Goal: Check status: Check status

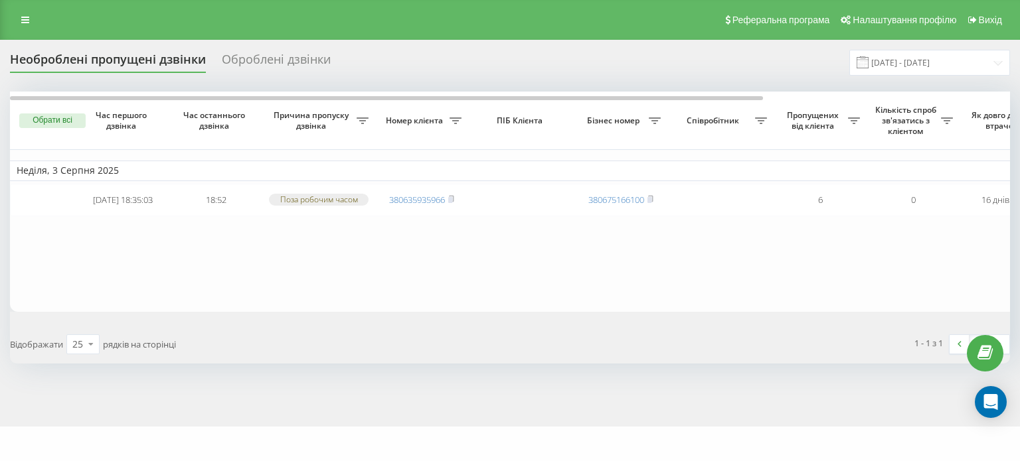
click at [868, 63] on span at bounding box center [862, 62] width 12 height 12
click at [868, 62] on span at bounding box center [862, 62] width 12 height 12
click at [998, 59] on input "19.07.2025 - 19.08.2025" at bounding box center [929, 63] width 161 height 26
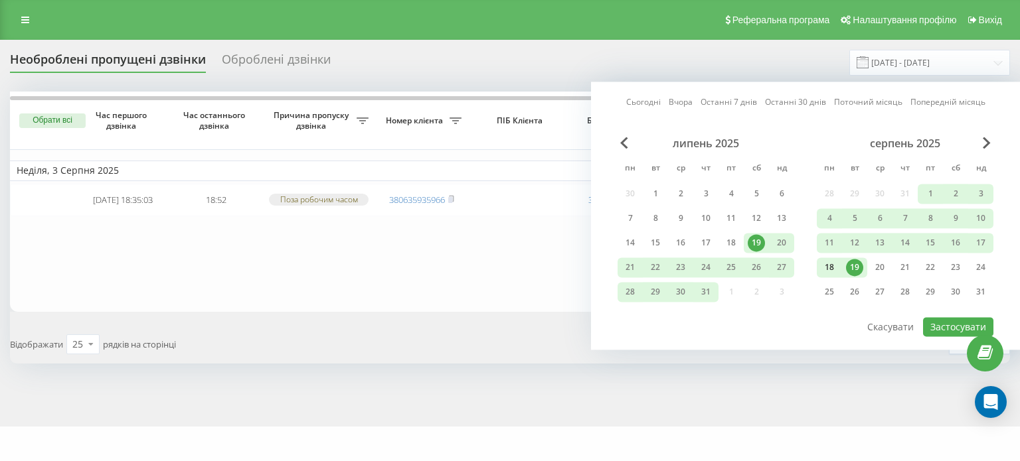
click at [828, 268] on div "18" at bounding box center [828, 267] width 17 height 17
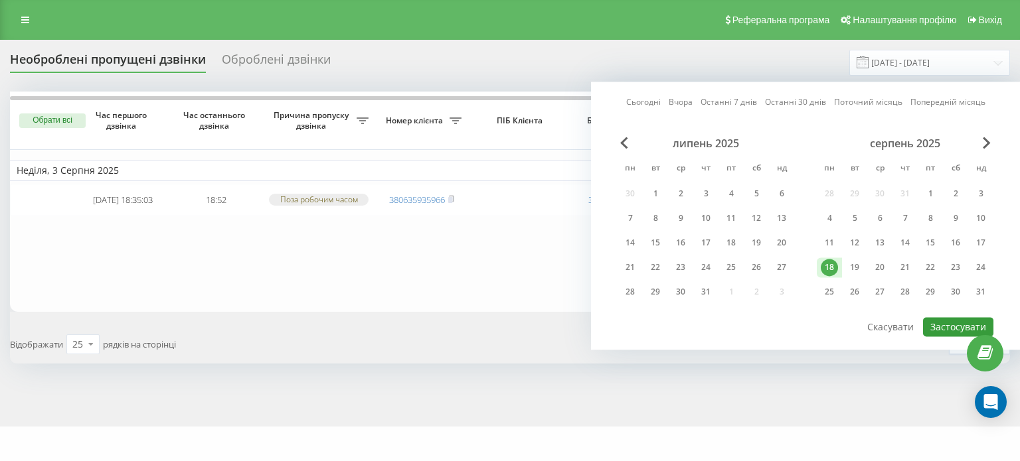
click at [956, 323] on button "Застосувати" at bounding box center [958, 326] width 70 height 19
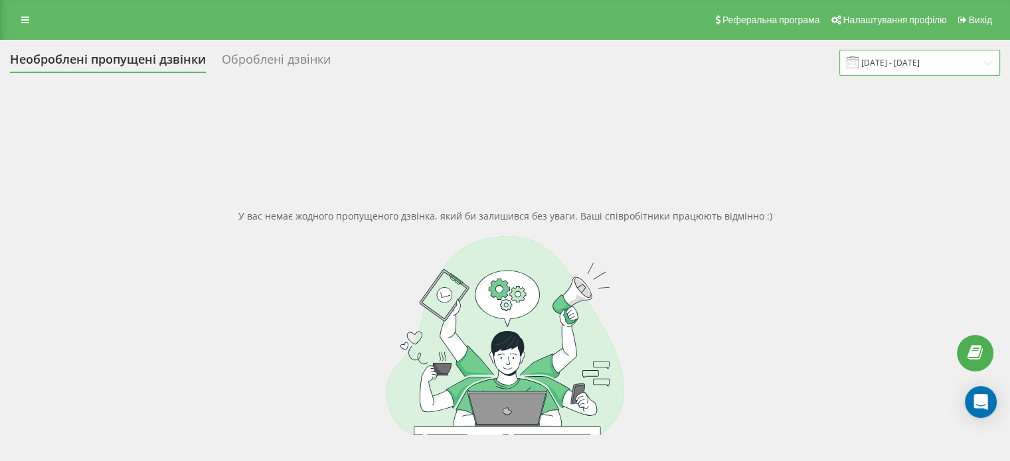
click at [984, 62] on input "18.08.2025 - 18.08.2025" at bounding box center [919, 63] width 161 height 26
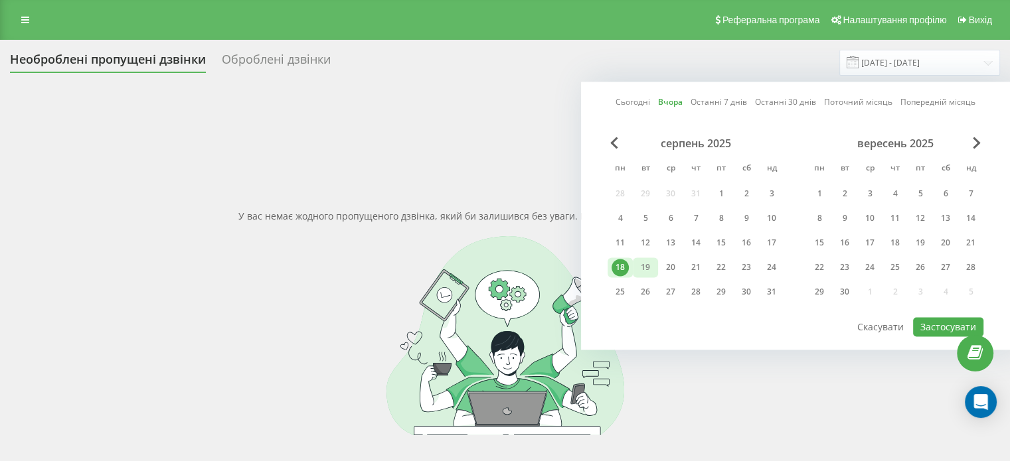
click at [647, 266] on div "19" at bounding box center [645, 267] width 17 height 17
click at [943, 321] on button "Застосувати" at bounding box center [948, 326] width 70 height 19
type input "19.08.2025 - 19.08.2025"
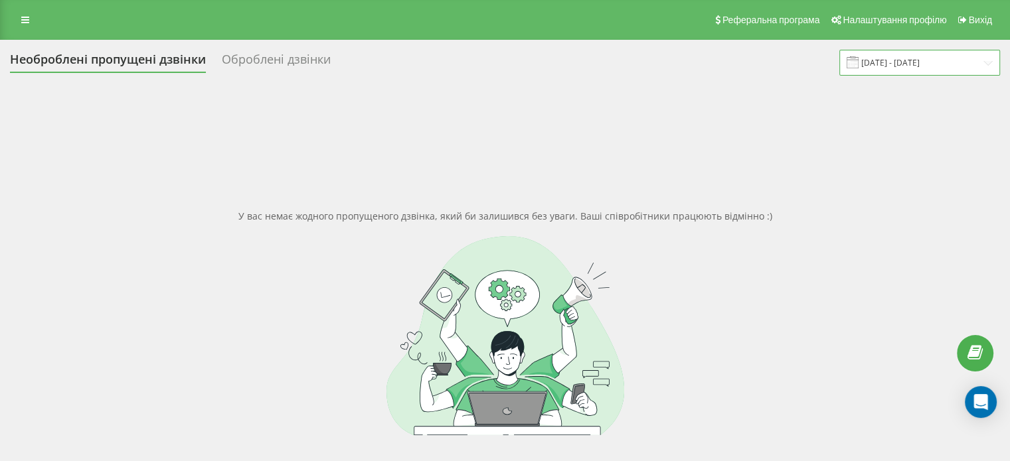
click at [988, 58] on input "19.08.2025 - 19.08.2025" at bounding box center [919, 63] width 161 height 26
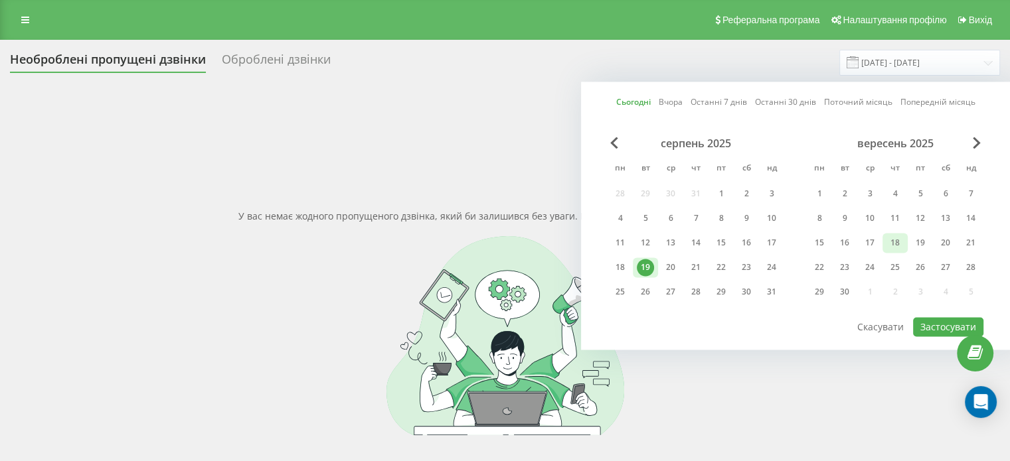
click at [892, 242] on div "18" at bounding box center [894, 242] width 17 height 17
click at [941, 318] on button "Застосувати" at bounding box center [948, 326] width 70 height 19
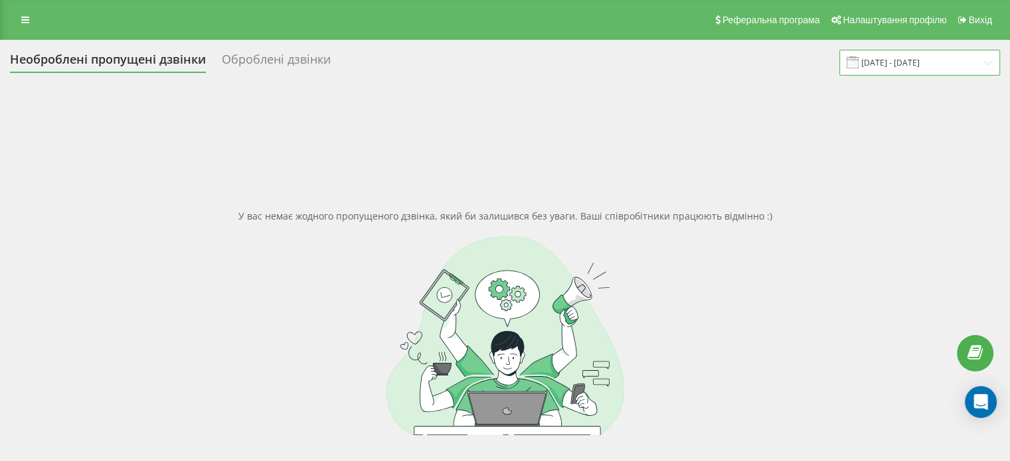
click at [982, 60] on input "18.09.2025 - 18.09.2025" at bounding box center [919, 63] width 161 height 26
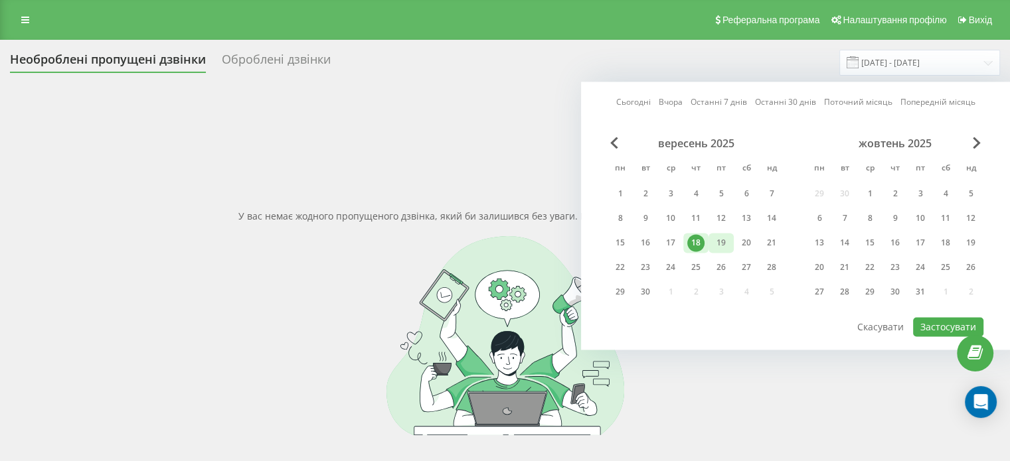
click at [723, 240] on div "19" at bounding box center [720, 242] width 17 height 17
click at [939, 319] on button "Застосувати" at bounding box center [948, 326] width 70 height 19
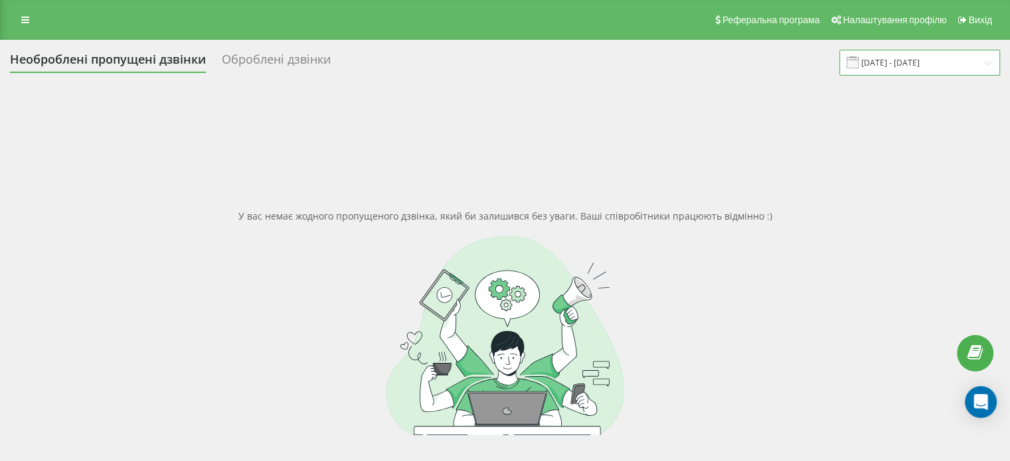
click at [986, 64] on input "19.09.2025 - 19.09.2025" at bounding box center [919, 63] width 161 height 26
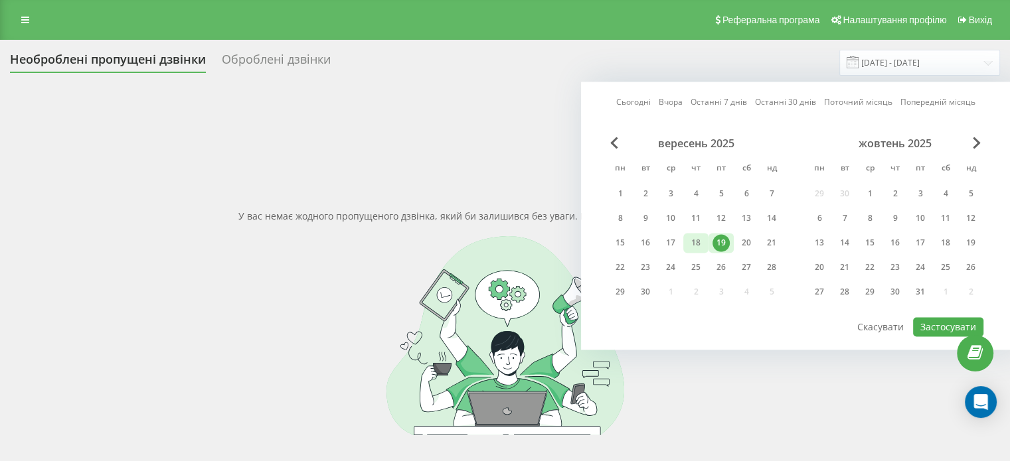
click at [693, 242] on div "18" at bounding box center [695, 242] width 17 height 17
click at [714, 238] on div "19" at bounding box center [720, 242] width 17 height 17
click at [935, 318] on button "Застосувати" at bounding box center [948, 326] width 70 height 19
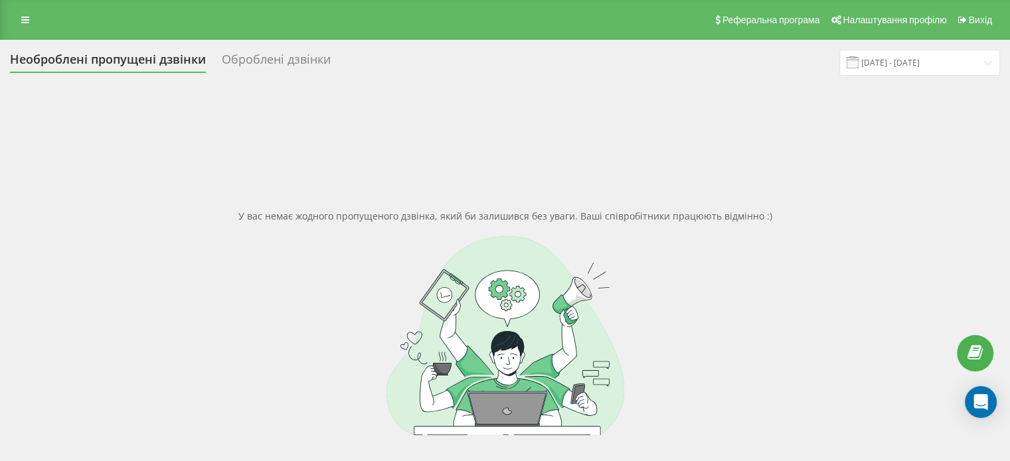
click at [858, 60] on span at bounding box center [852, 62] width 12 height 12
click at [856, 63] on input "18.09.2025 - 19.09.2025" at bounding box center [919, 63] width 161 height 26
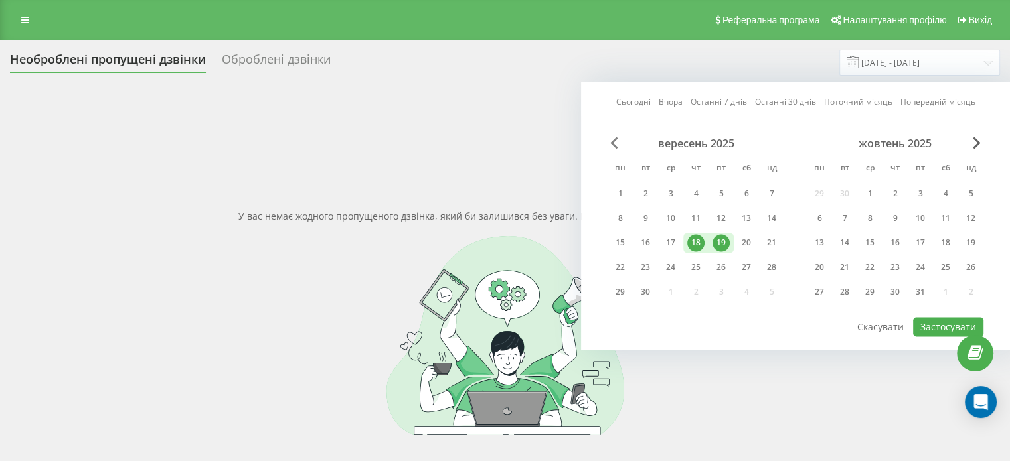
click at [613, 141] on span "Previous Month" at bounding box center [614, 143] width 8 height 12
click at [620, 263] on div "18" at bounding box center [619, 267] width 17 height 17
click at [645, 266] on div "19" at bounding box center [645, 267] width 17 height 17
click at [940, 324] on button "Застосувати" at bounding box center [948, 326] width 70 height 19
type input "[DATE] - [DATE]"
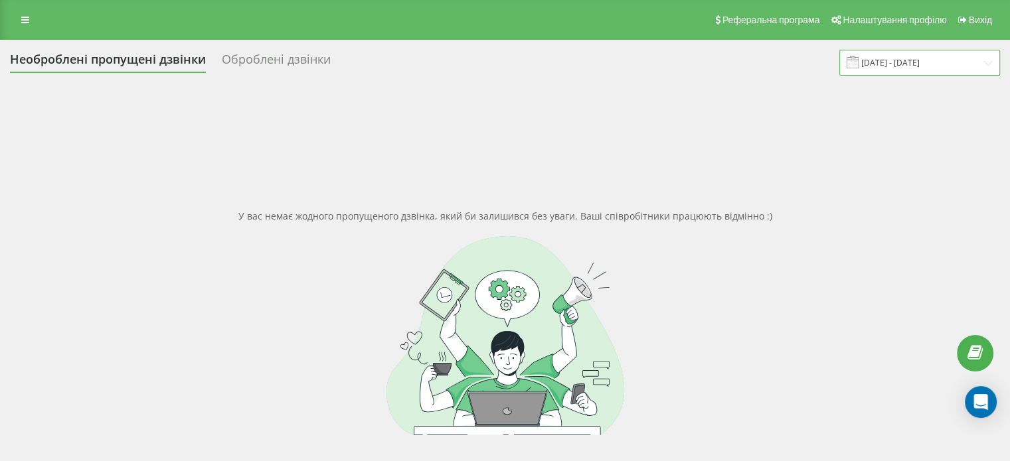
click at [881, 62] on input "[DATE] - [DATE]" at bounding box center [919, 63] width 161 height 26
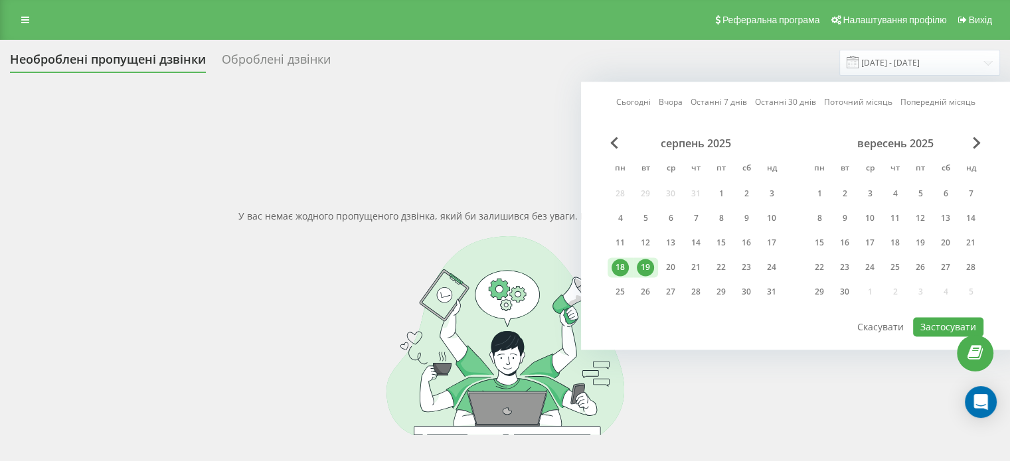
click at [621, 260] on div "18" at bounding box center [619, 267] width 17 height 17
click at [643, 263] on div "19" at bounding box center [645, 267] width 17 height 17
click at [927, 322] on button "Застосувати" at bounding box center [948, 326] width 70 height 19
